Goal: Task Accomplishment & Management: Manage account settings

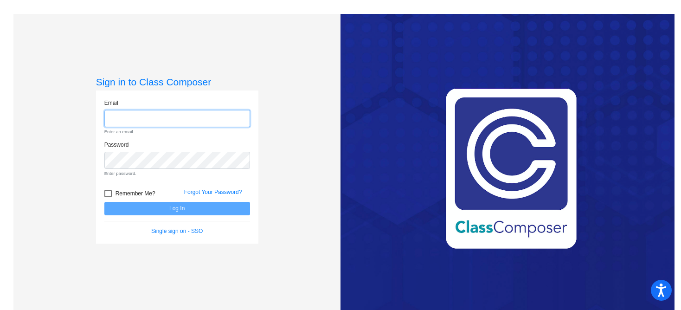
type input "[EMAIL_ADDRESS][DOMAIN_NAME]"
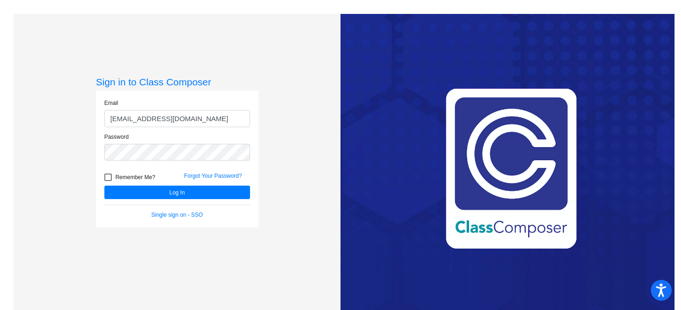
click at [106, 178] on div at bounding box center [107, 177] width 7 height 7
click at [108, 181] on input "Remember Me?" at bounding box center [108, 181] width 0 height 0
checkbox input "true"
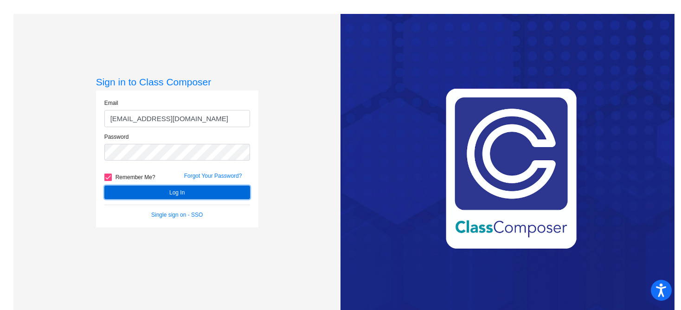
click at [148, 192] on button "Log In" at bounding box center [177, 192] width 146 height 13
